Goal: Find specific page/section: Find specific page/section

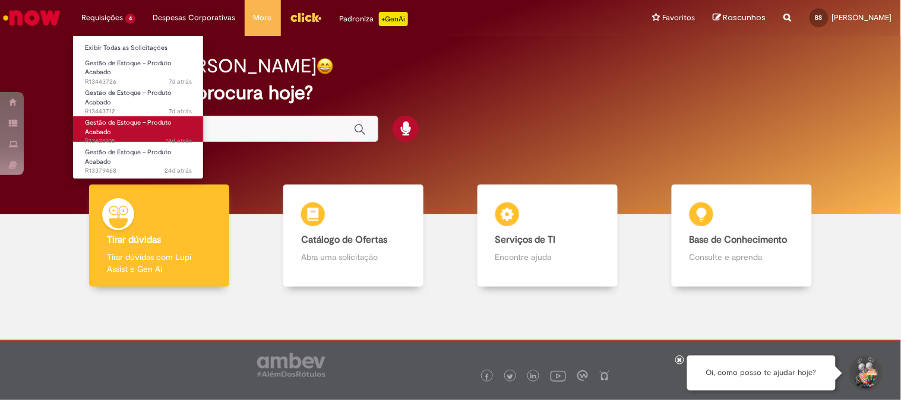
click at [121, 135] on link "Gestão de Estoque – Produto Acabado 14d atrás 14 dias atrás R13425105" at bounding box center [138, 129] width 131 height 26
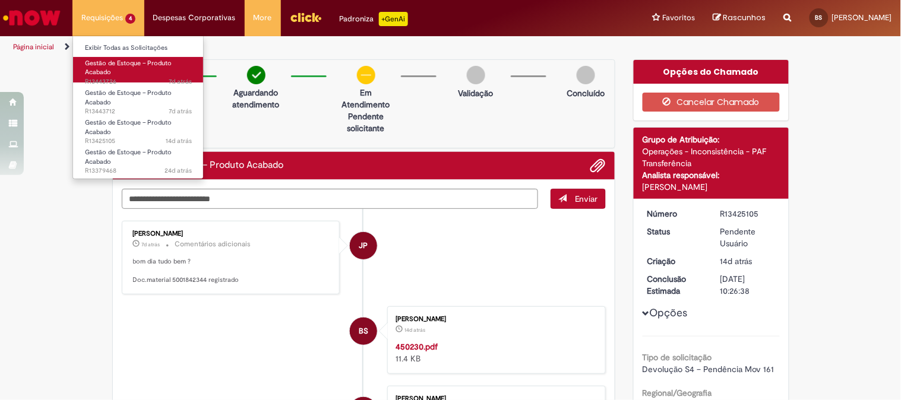
click at [122, 71] on link "Gestão de Estoque – Produto Acabado 7d atrás 7 dias atrás R13443726" at bounding box center [138, 70] width 131 height 26
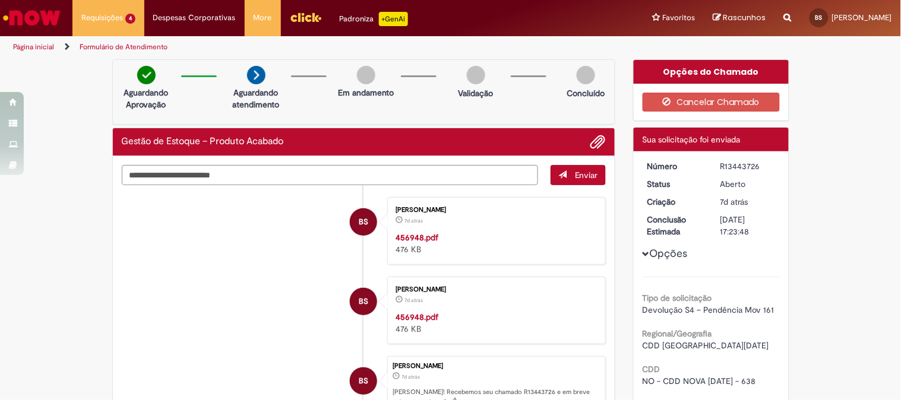
click at [30, 18] on img "Ir para a Homepage" at bounding box center [31, 18] width 61 height 24
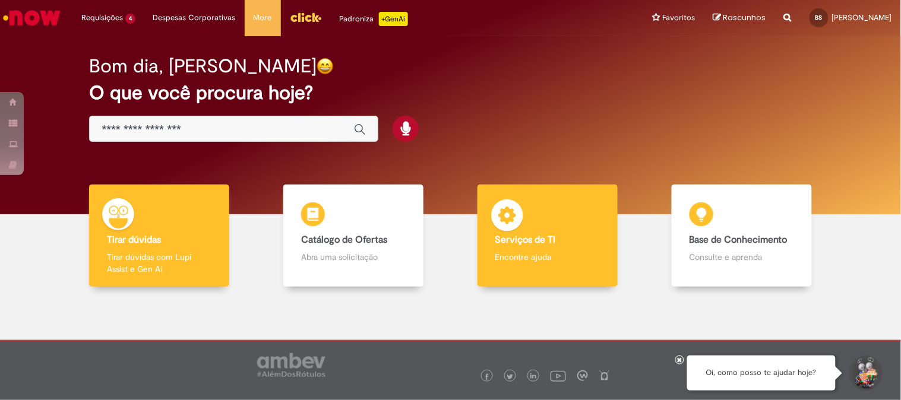
click at [513, 257] on p "Encontre ajuda" at bounding box center [547, 257] width 105 height 12
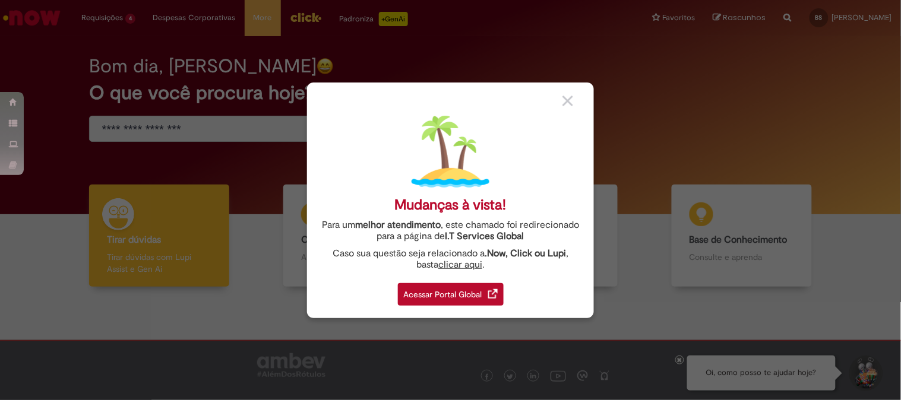
click at [429, 306] on div "Mudanças à vista! Para um melhor atendimento , este chamado foi redirecionado p…" at bounding box center [450, 201] width 287 height 236
click at [438, 293] on div "Acessar Portal Global" at bounding box center [451, 294] width 106 height 23
